Goal: Navigation & Orientation: Find specific page/section

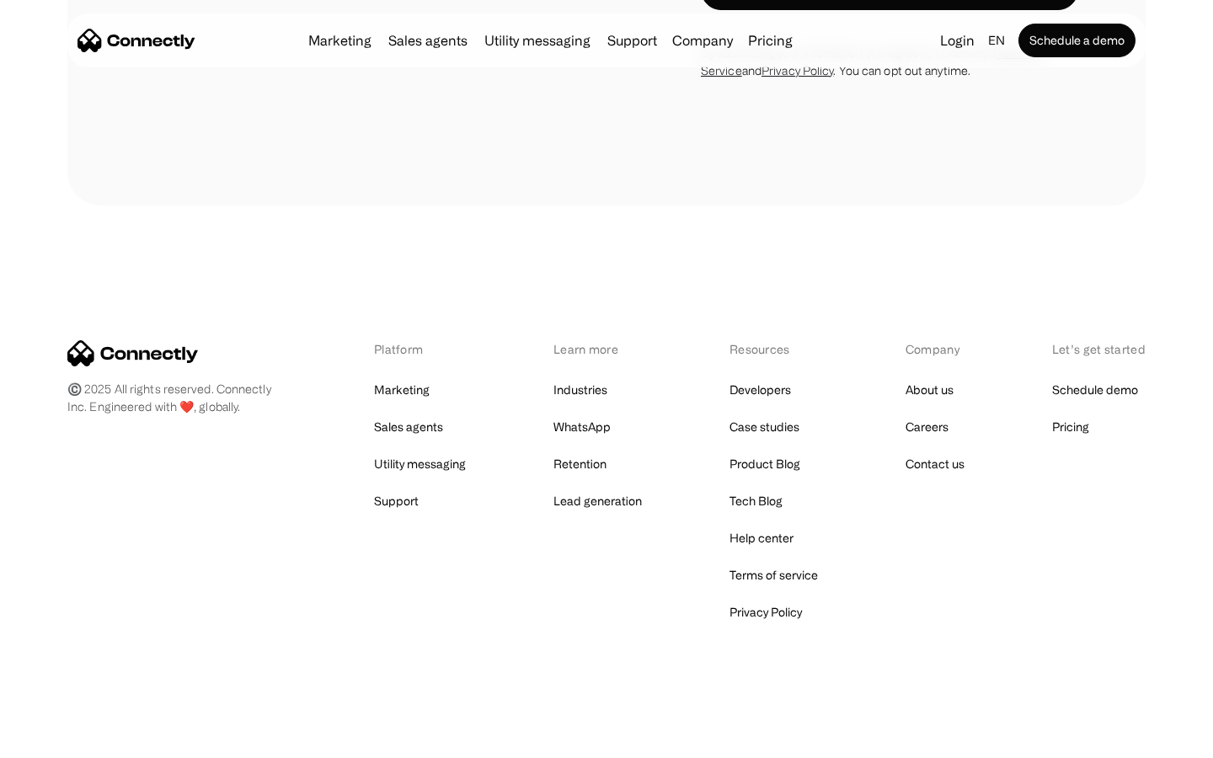
scroll to position [4438, 0]
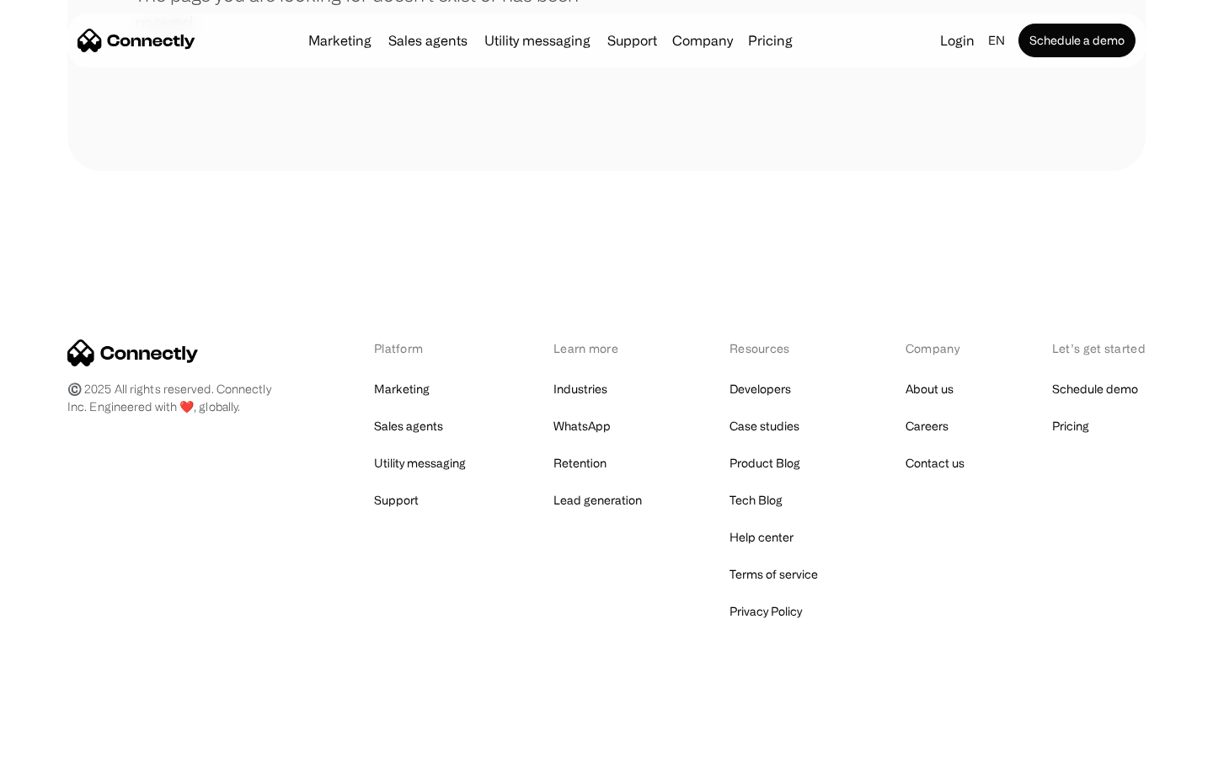
scroll to position [307, 0]
